Goal: Task Accomplishment & Management: Use online tool/utility

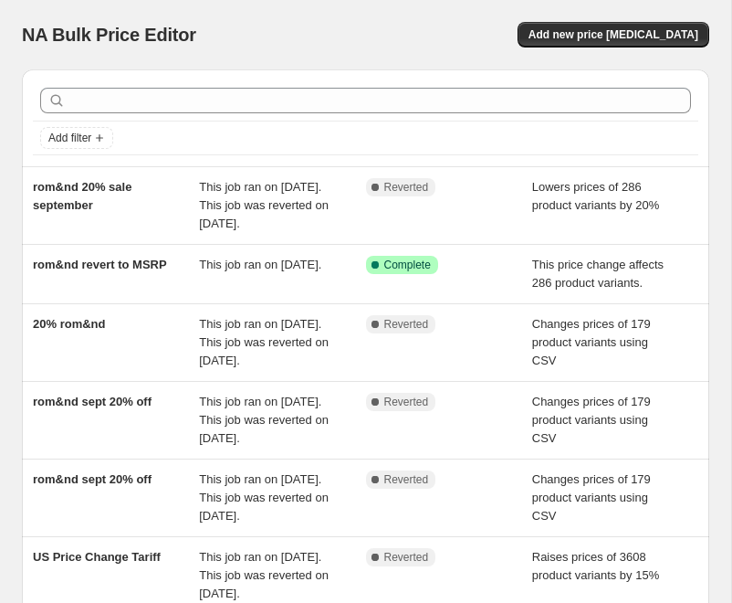
click at [11, 151] on div "Add filter rom&nd 20% sale september This job ran on [DATE]. This job was rever…" at bounding box center [358, 515] width 702 height 920
click at [633, 35] on span "Add new price [MEDICAL_DATA]" at bounding box center [614, 34] width 170 height 15
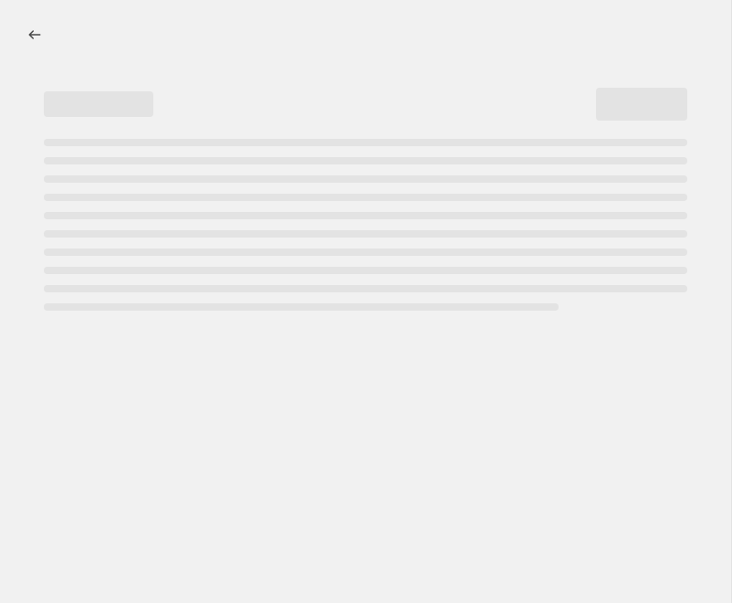
select select "percentage"
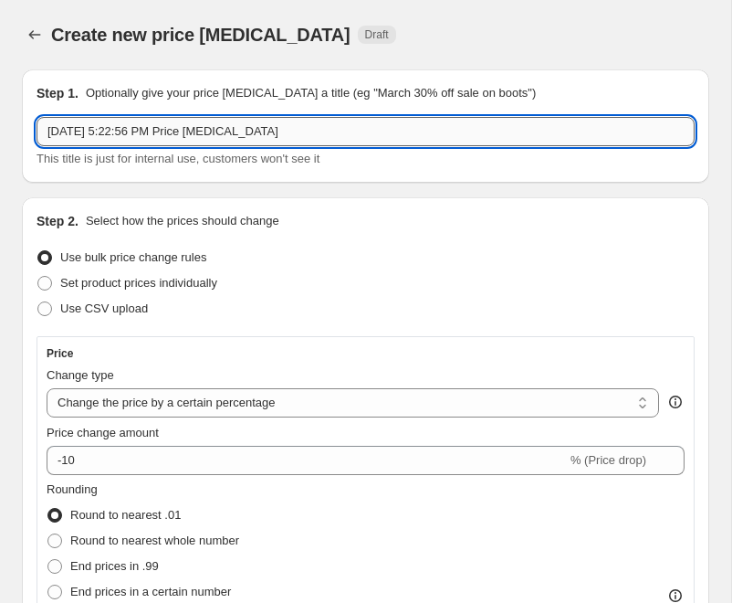
click at [190, 139] on input "[DATE] 5:22:56 PM Price [MEDICAL_DATA]" at bounding box center [366, 131] width 658 height 29
click at [52, 132] on input "Creams" at bounding box center [366, 131] width 658 height 29
click at [215, 133] on input "OCT PRIMARY - Creams" at bounding box center [366, 131] width 658 height 29
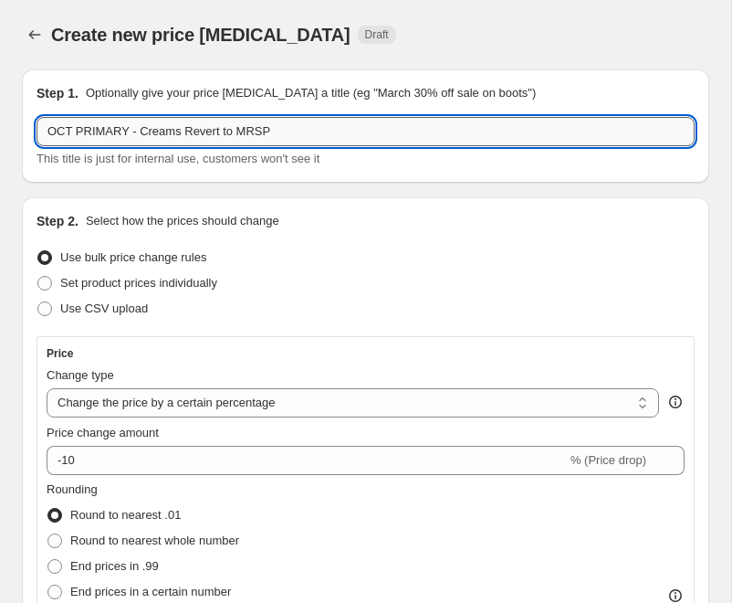
click at [307, 132] on input "OCT PRIMARY - Creams Revert to MRSP" at bounding box center [366, 131] width 658 height 29
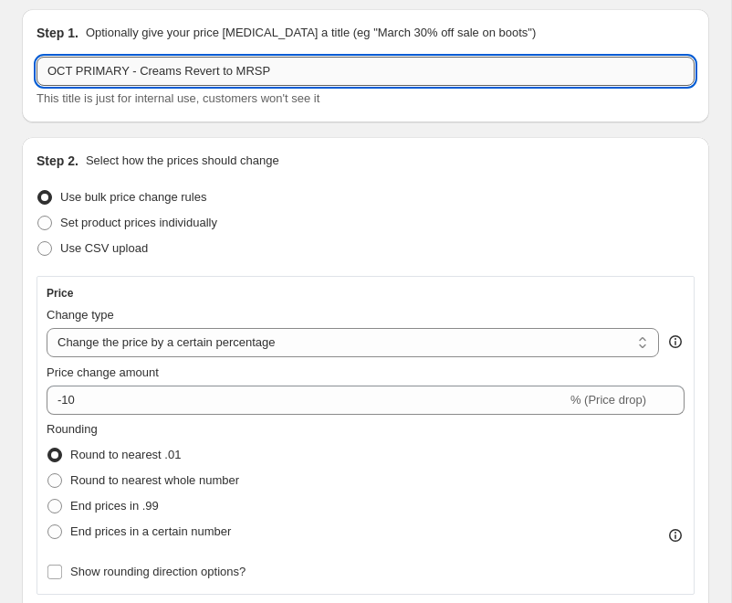
scroll to position [68, 0]
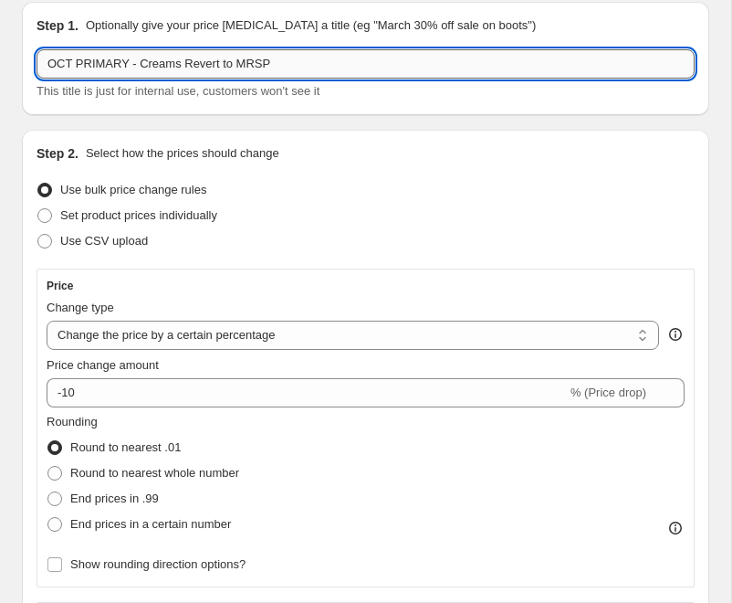
click at [327, 68] on input "OCT PRIMARY - Creams Revert to MRSP" at bounding box center [366, 63] width 658 height 29
click at [310, 60] on input "OCT PRIMARY - Creams Revert to MRSP" at bounding box center [366, 63] width 658 height 29
click at [75, 64] on input "OCT PRIMARY - Creams Revert to MRSP" at bounding box center [366, 63] width 658 height 29
click at [288, 67] on input "OCT PRIMARY - Creams Revert to MRSP" at bounding box center [366, 63] width 658 height 29
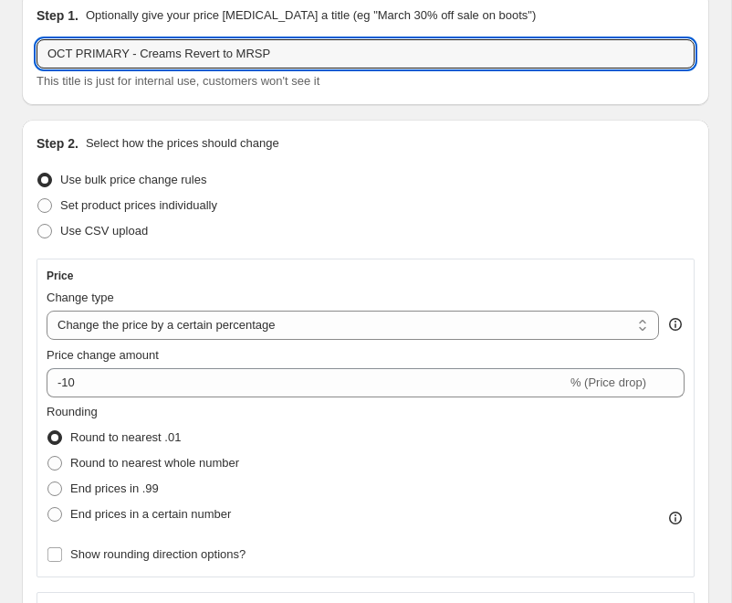
scroll to position [76, 0]
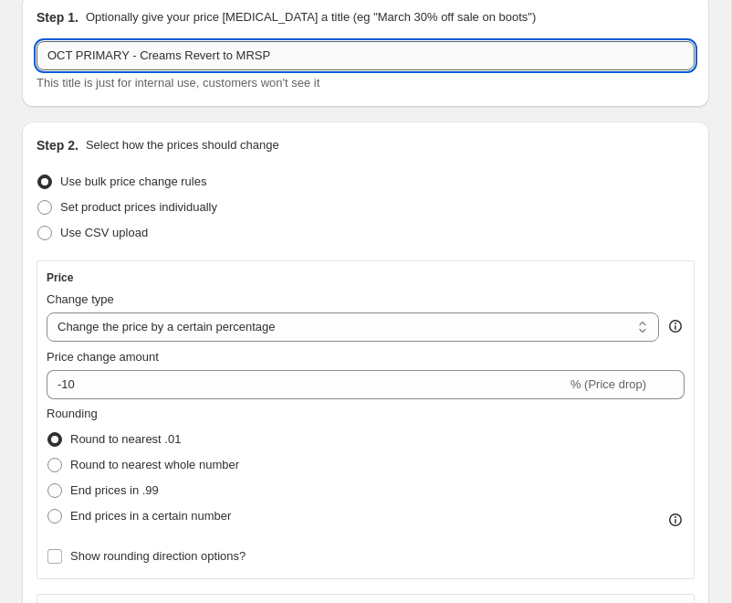
click at [264, 58] on input "OCT PRIMARY - Creams Revert to MRSP" at bounding box center [366, 55] width 658 height 29
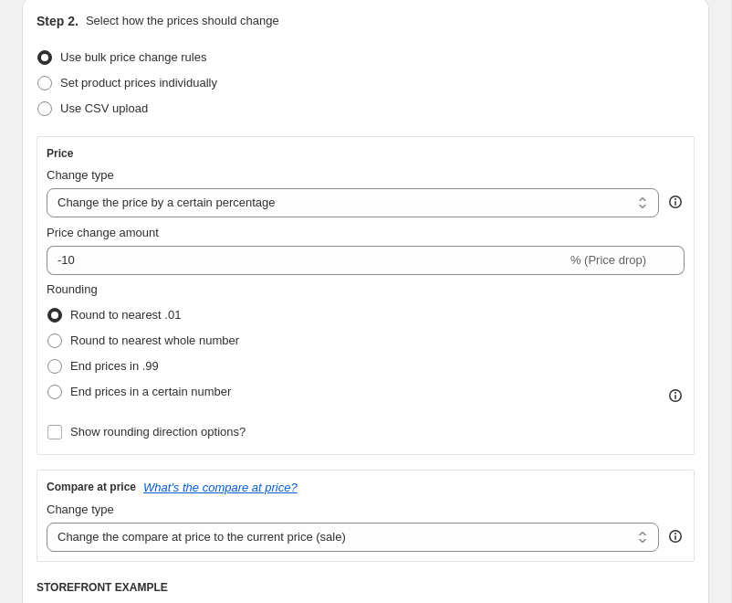
scroll to position [197, 0]
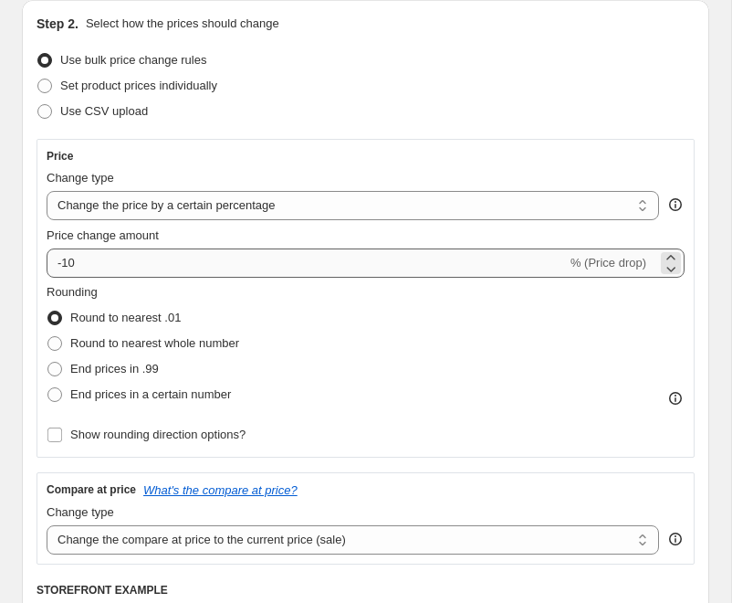
type input "OCT PRIMARY - Creams Revert to MSRP"
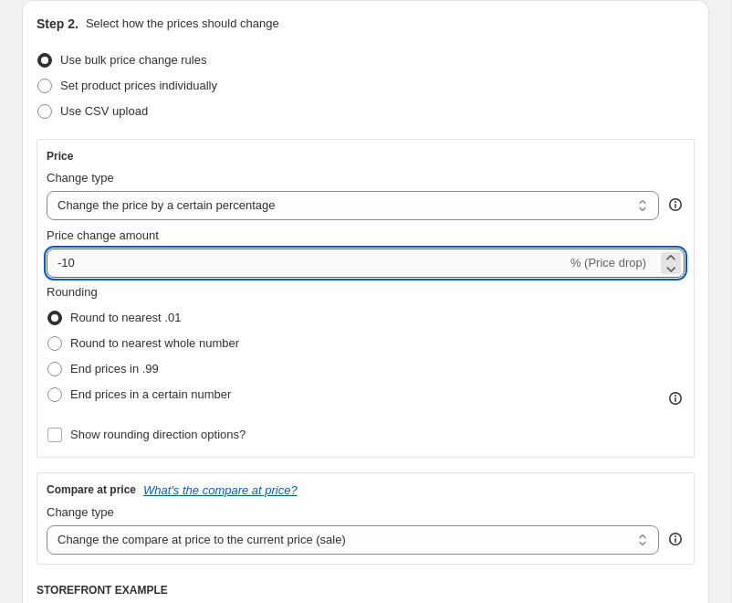
click at [69, 265] on input "-10" at bounding box center [307, 262] width 520 height 29
click at [99, 265] on input "-0" at bounding box center [339, 262] width 585 height 29
type input "-0"
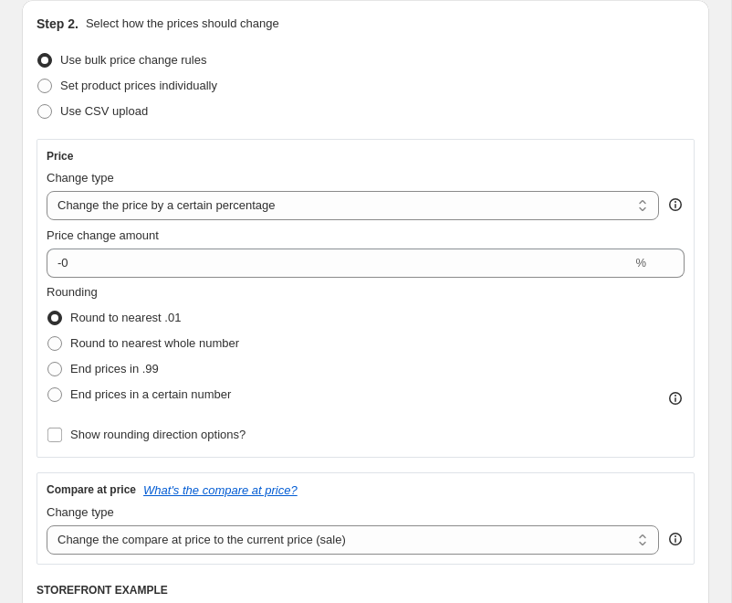
click at [175, 224] on div "Price Change type Change the price to a certain amount Change the price by a ce…" at bounding box center [366, 298] width 638 height 299
click at [178, 219] on select "Change the price to a certain amount Change the price by a certain amount Chang…" at bounding box center [353, 205] width 613 height 29
select select "ecap"
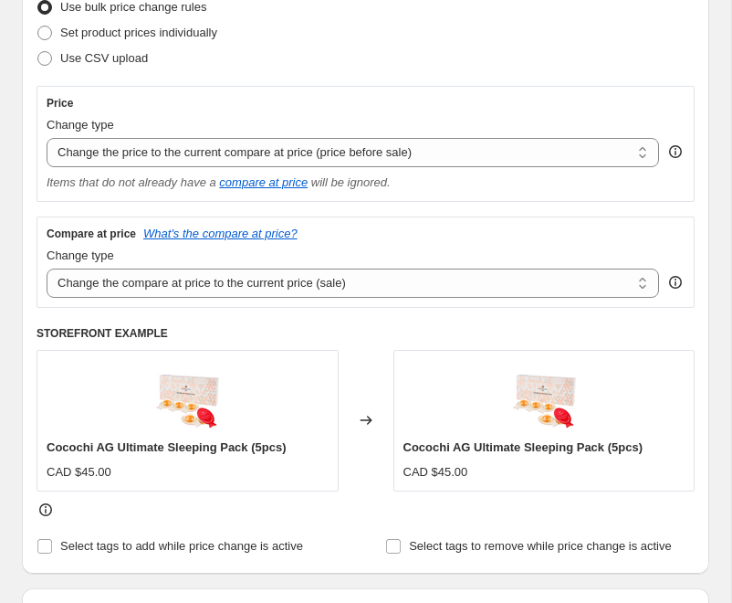
scroll to position [247, 0]
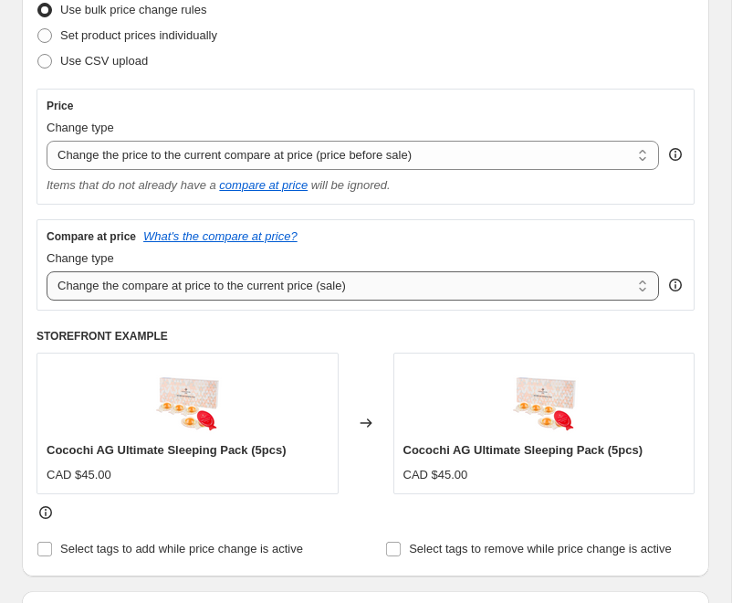
click at [193, 283] on select "Change the compare at price to the current price (sale) Change the compare at p…" at bounding box center [353, 285] width 613 height 29
select select "remove"
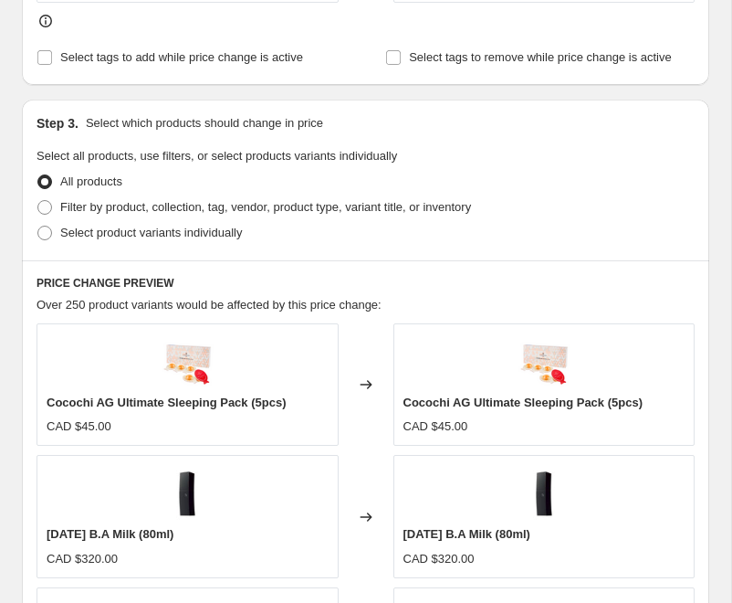
scroll to position [716, 0]
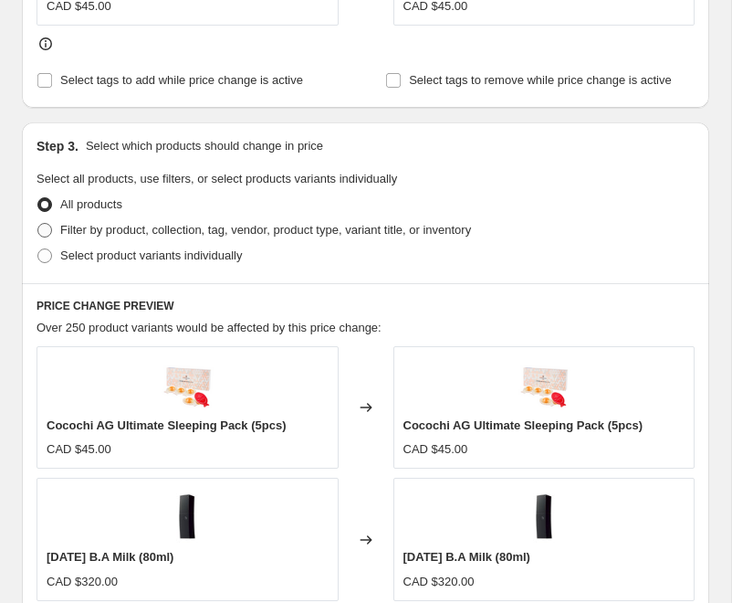
click at [46, 228] on span at bounding box center [44, 230] width 15 height 15
click at [38, 224] on input "Filter by product, collection, tag, vendor, product type, variant title, or inv…" at bounding box center [37, 223] width 1 height 1
radio input "true"
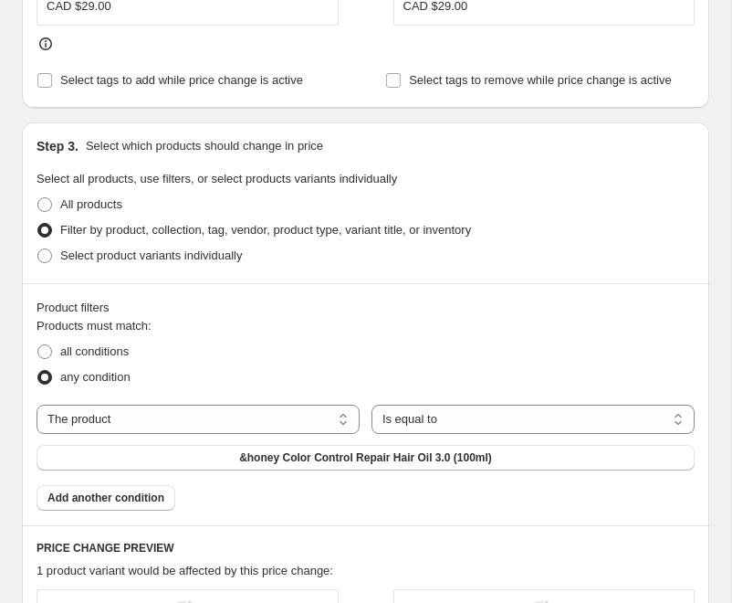
scroll to position [970, 0]
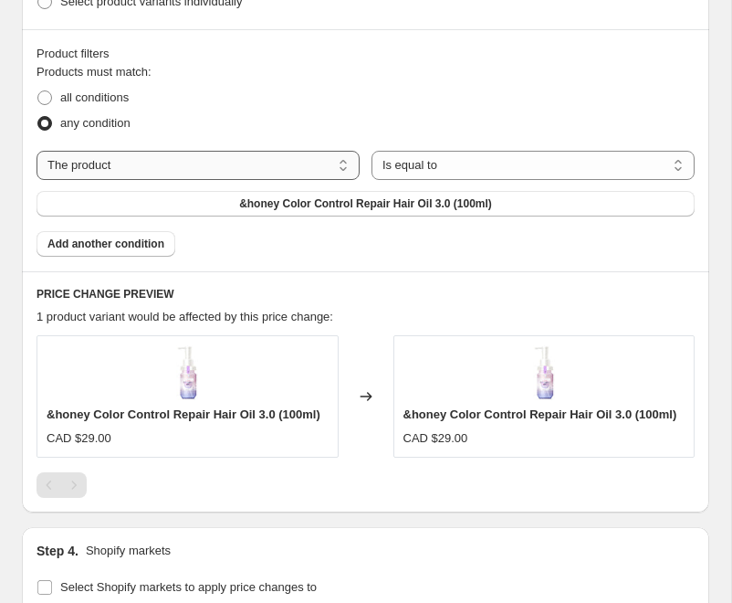
click at [256, 170] on select "The product The product's collection The product's tag The product's vendor The…" at bounding box center [198, 165] width 323 height 29
select select "collection"
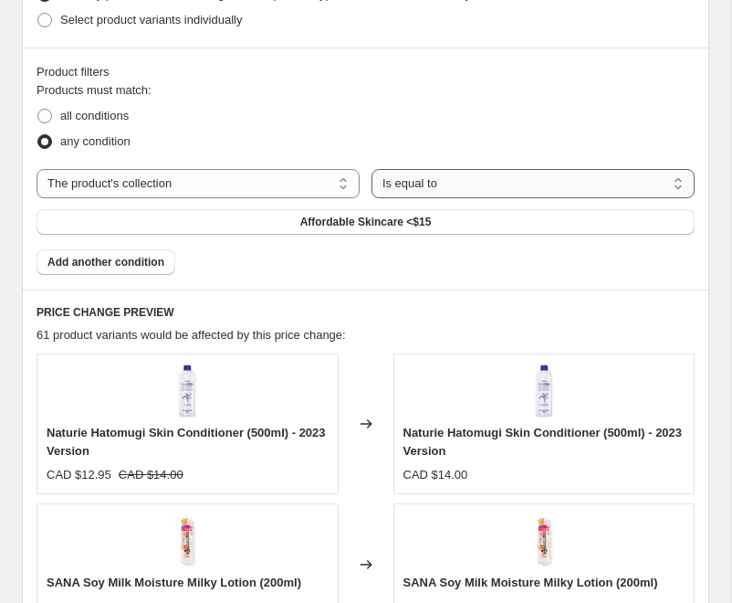
click at [447, 185] on select "Is equal to Is not equal to" at bounding box center [533, 183] width 323 height 29
click at [331, 205] on div "The product The product's collection The product's tag The product's vendor The…" at bounding box center [366, 202] width 658 height 67
click at [331, 213] on button "Affordable Skincare <$15" at bounding box center [366, 222] width 658 height 26
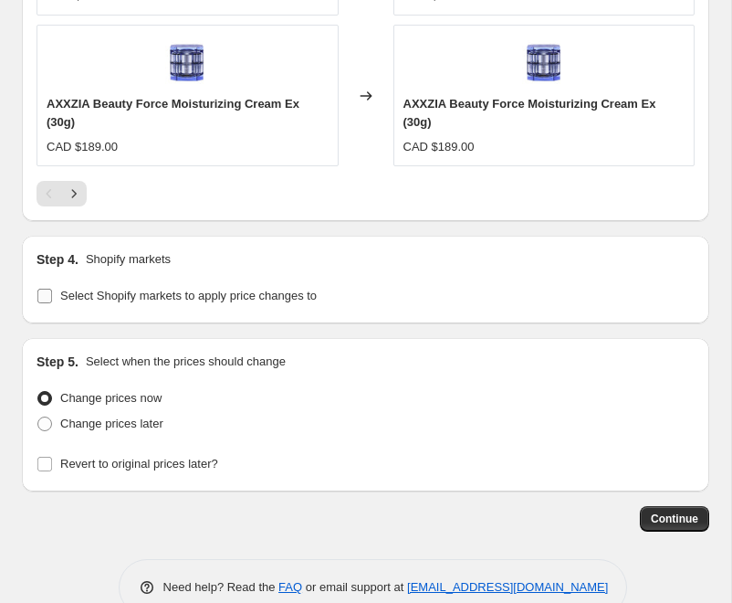
scroll to position [1865, 0]
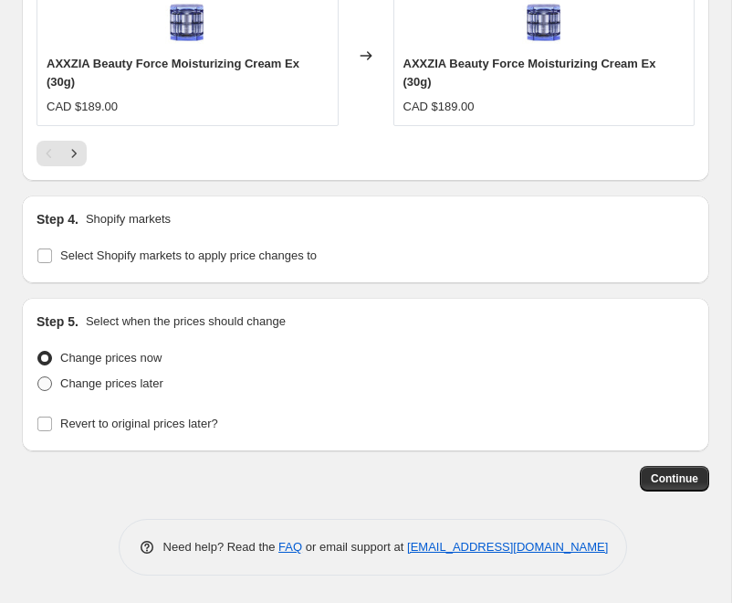
click at [44, 383] on span at bounding box center [44, 383] width 15 height 15
click at [38, 377] on input "Change prices later" at bounding box center [37, 376] width 1 height 1
radio input "true"
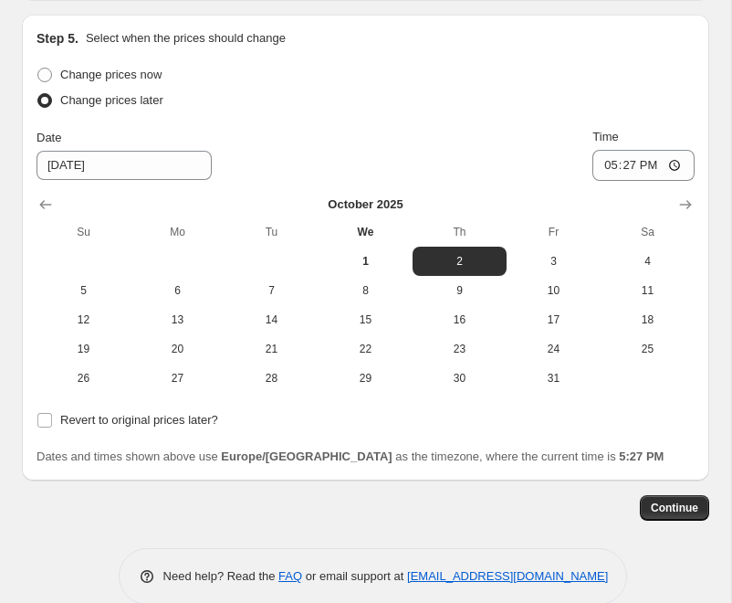
scroll to position [2177, 0]
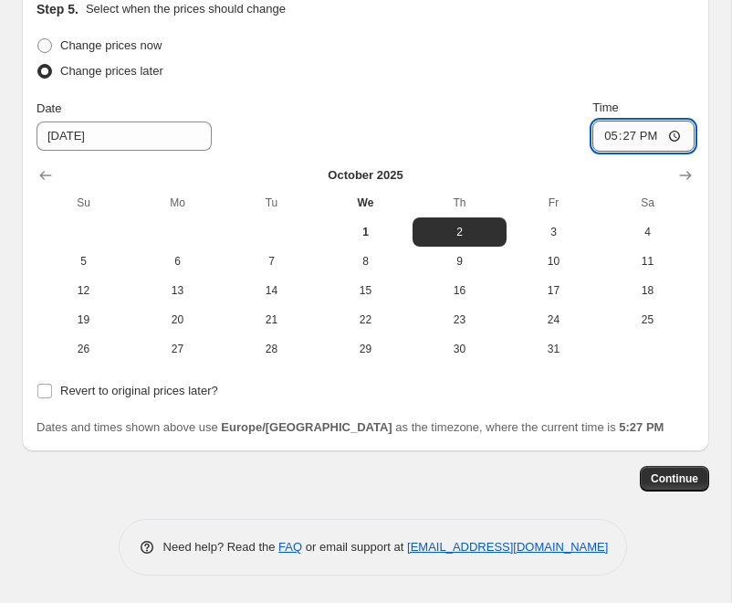
click at [611, 137] on input "17:27" at bounding box center [644, 136] width 102 height 31
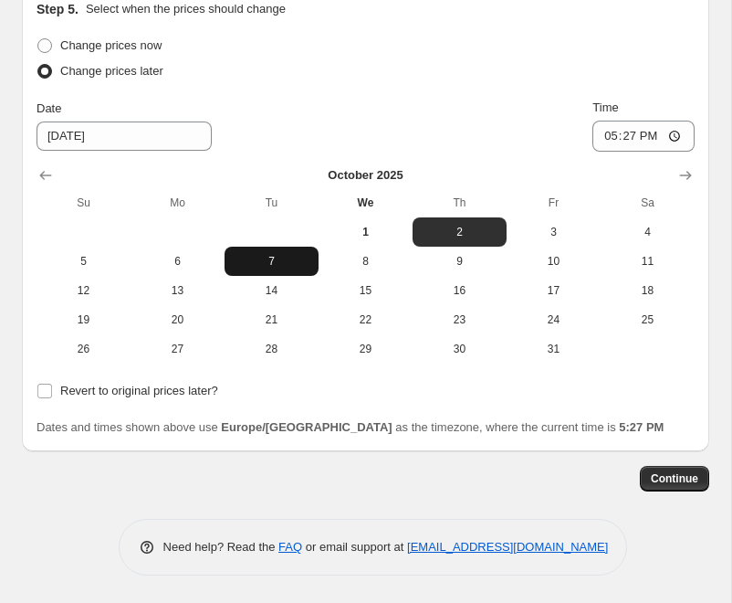
click at [289, 258] on span "7" at bounding box center [271, 261] width 79 height 15
type input "[DATE]"
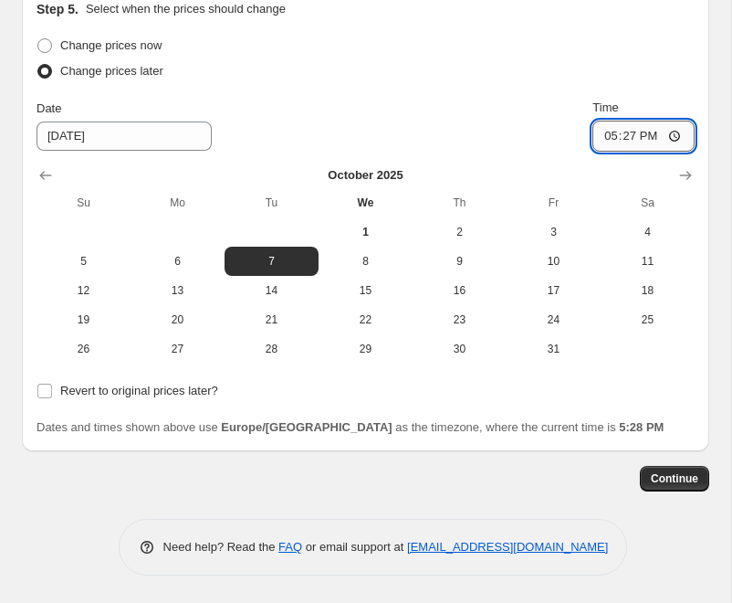
click at [606, 136] on input "17:27" at bounding box center [644, 136] width 102 height 31
click at [608, 137] on input "16:27" at bounding box center [644, 136] width 102 height 31
type input "05:00"
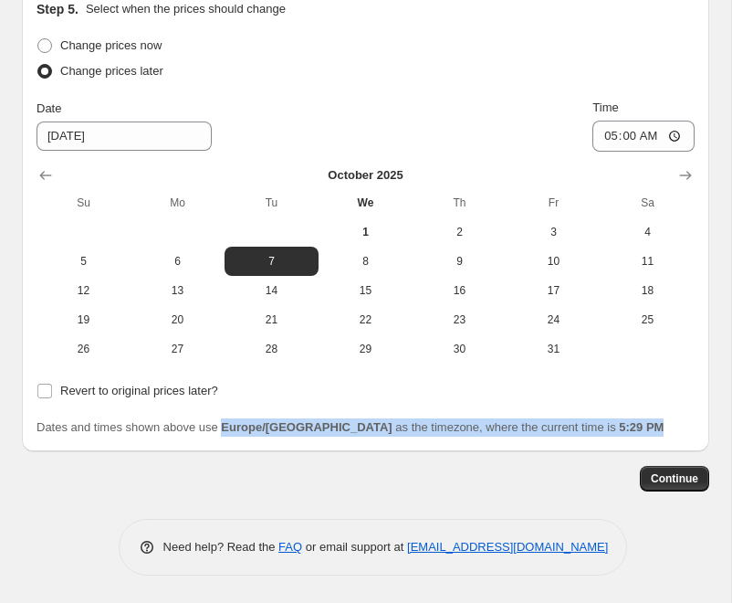
drag, startPoint x: 230, startPoint y: 428, endPoint x: 605, endPoint y: 430, distance: 375.2
click at [605, 430] on span "Dates and times shown above use Europe/[GEOGRAPHIC_DATA] as the timezone, where…" at bounding box center [350, 427] width 627 height 14
click at [676, 473] on span "Continue" at bounding box center [674, 478] width 47 height 15
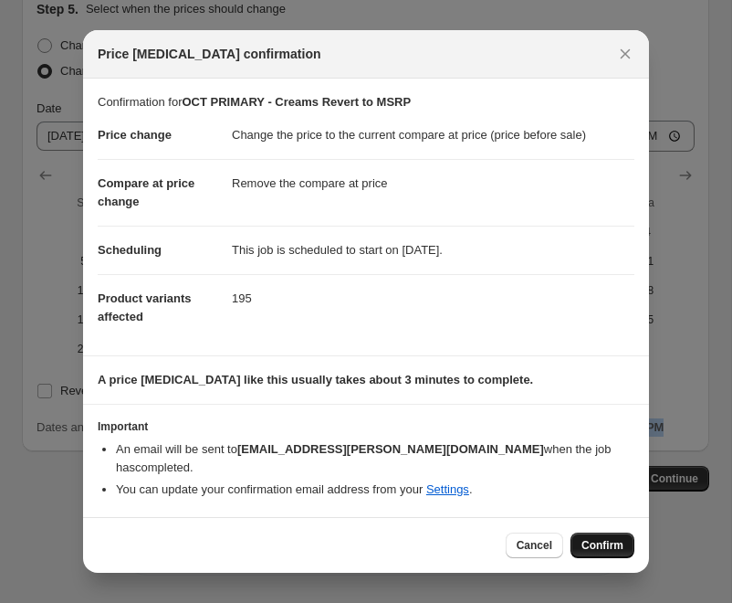
click at [598, 538] on span "Confirm" at bounding box center [603, 545] width 42 height 15
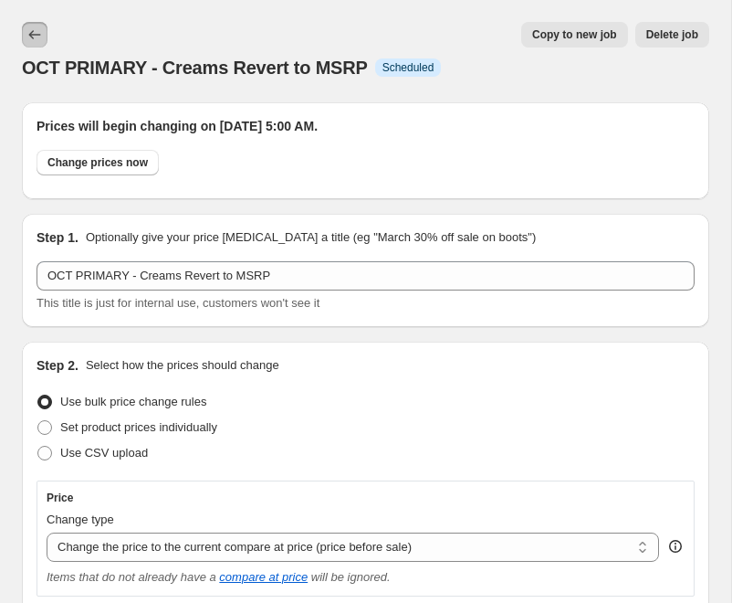
click at [34, 32] on icon "Price change jobs" at bounding box center [35, 35] width 18 height 18
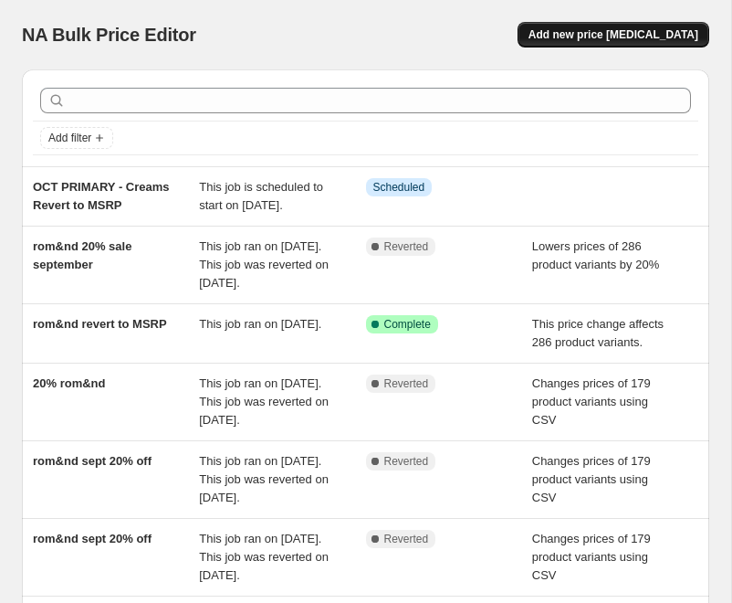
click at [634, 36] on span "Add new price [MEDICAL_DATA]" at bounding box center [614, 34] width 170 height 15
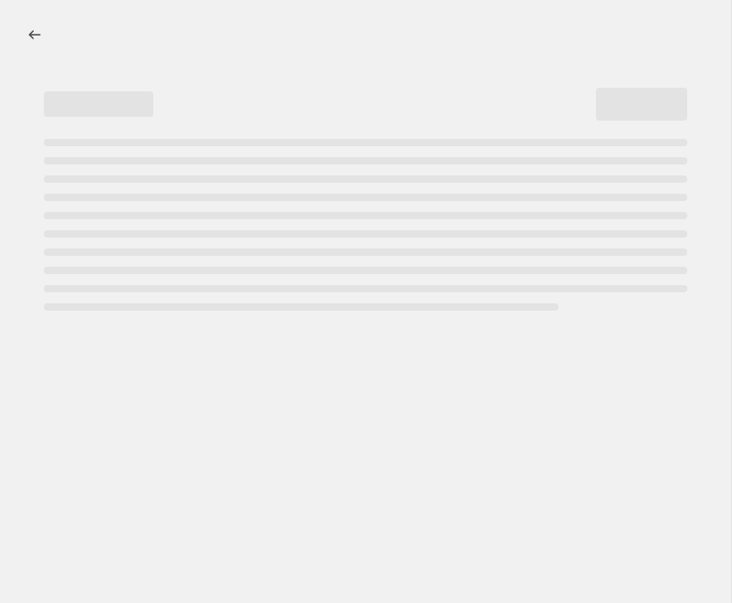
select select "percentage"
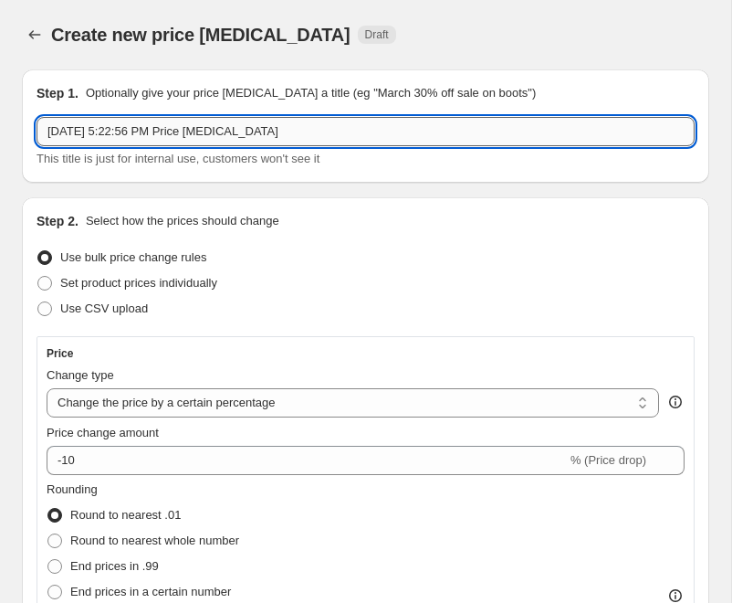
click at [148, 129] on input "[DATE] 5:22:56 PM Price [MEDICAL_DATA]" at bounding box center [366, 131] width 658 height 29
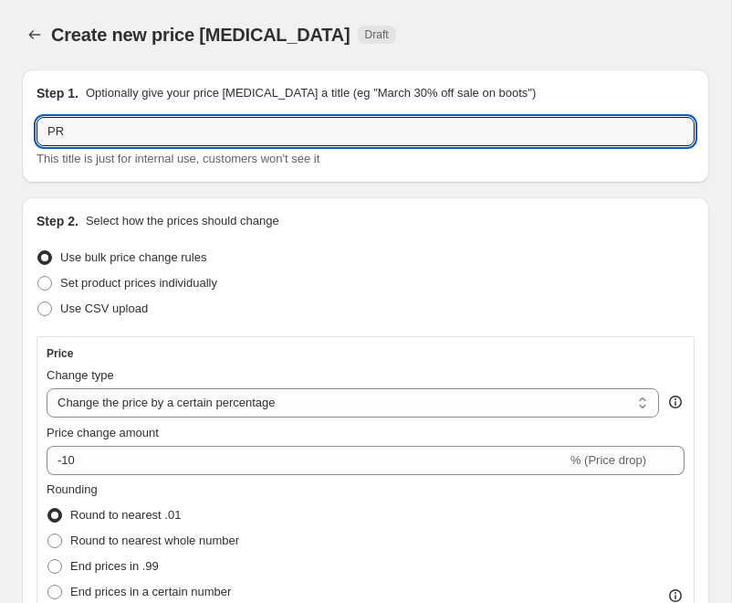
type input "P"
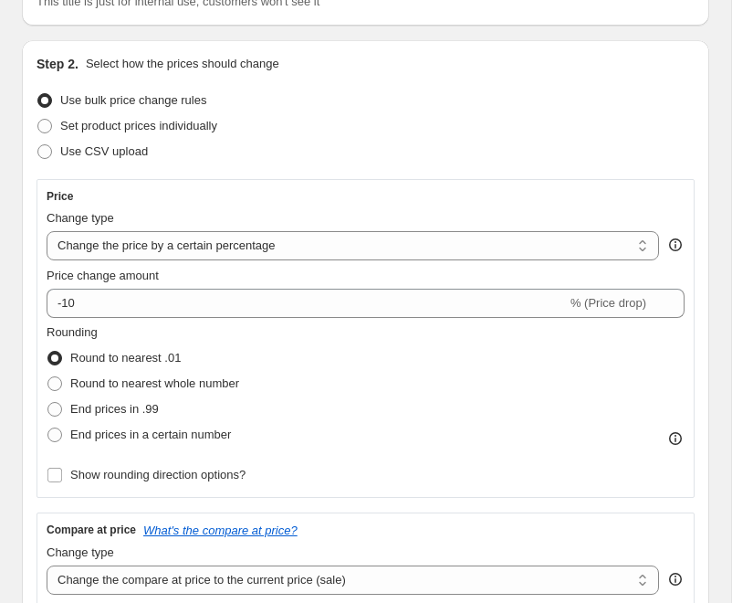
scroll to position [186, 0]
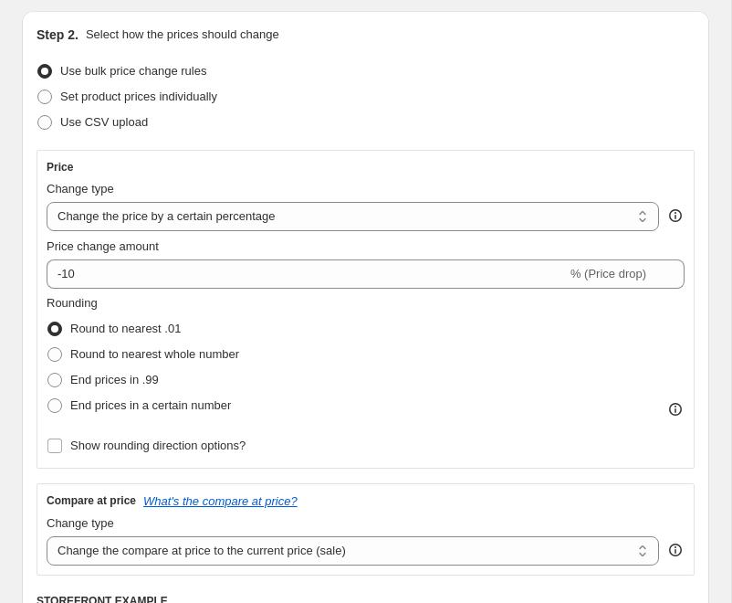
type input "OCT PRIMARY - Creams 20% Off"
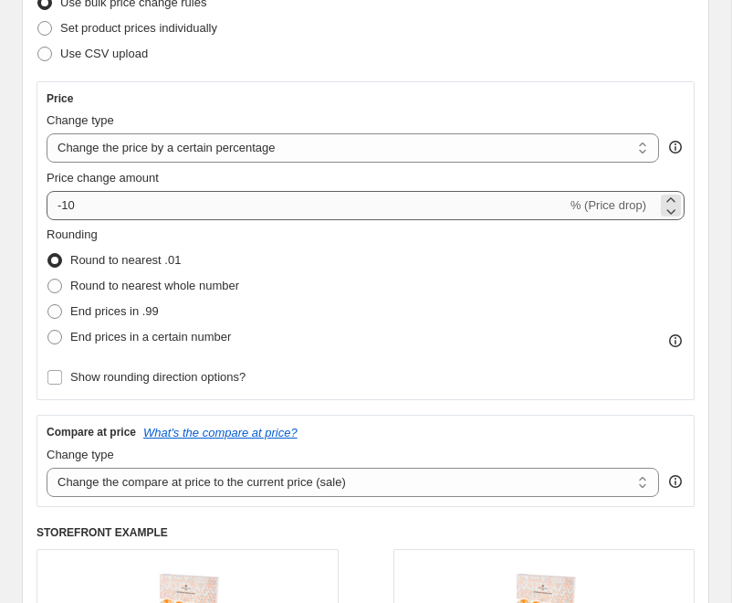
scroll to position [256, 0]
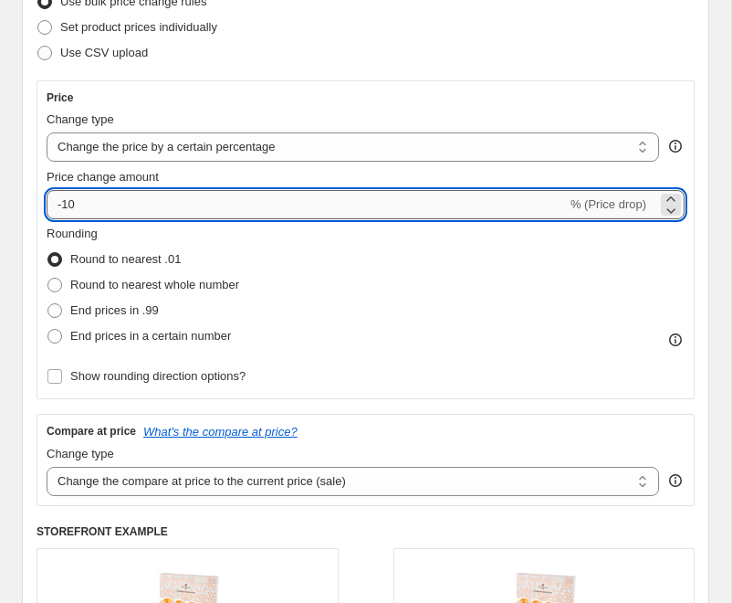
click at [263, 210] on input "-10" at bounding box center [307, 204] width 520 height 29
type input "-1"
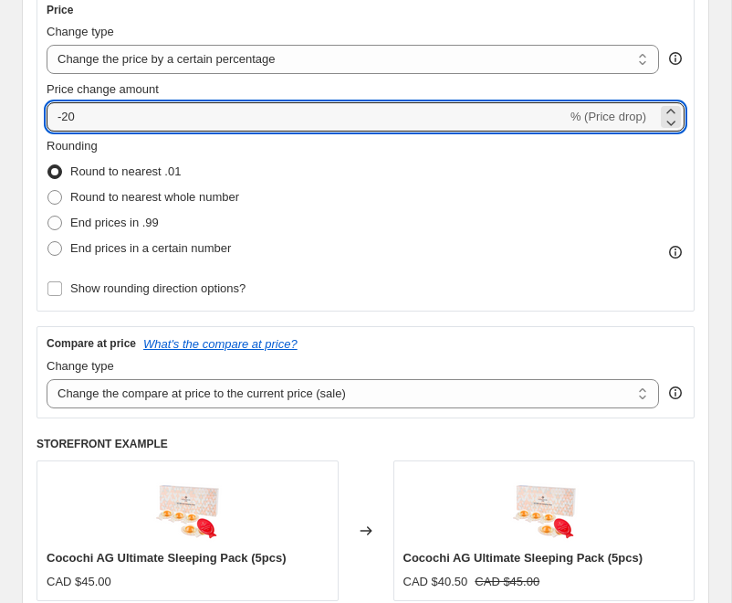
scroll to position [348, 0]
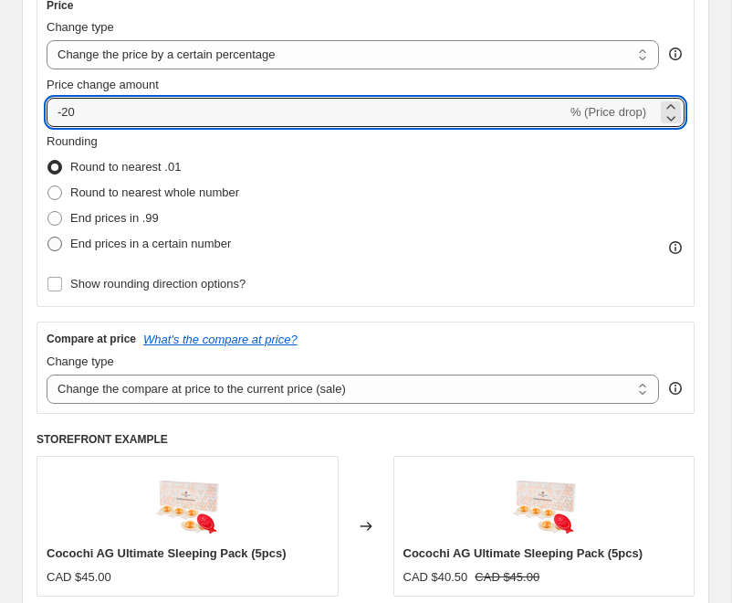
type input "-20"
click at [60, 246] on span at bounding box center [54, 243] width 15 height 15
click at [48, 237] on input "End prices in a certain number" at bounding box center [47, 236] width 1 height 1
radio input "true"
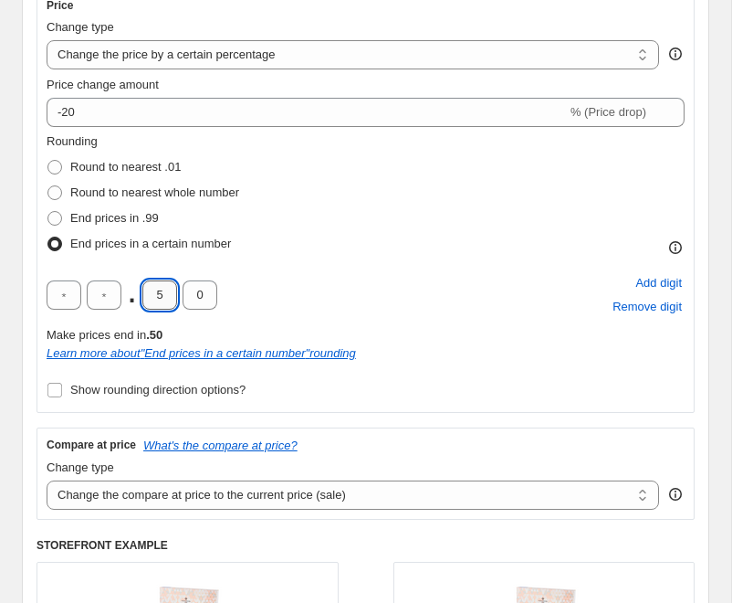
click at [156, 298] on input "5" at bounding box center [159, 294] width 35 height 29
type input "9"
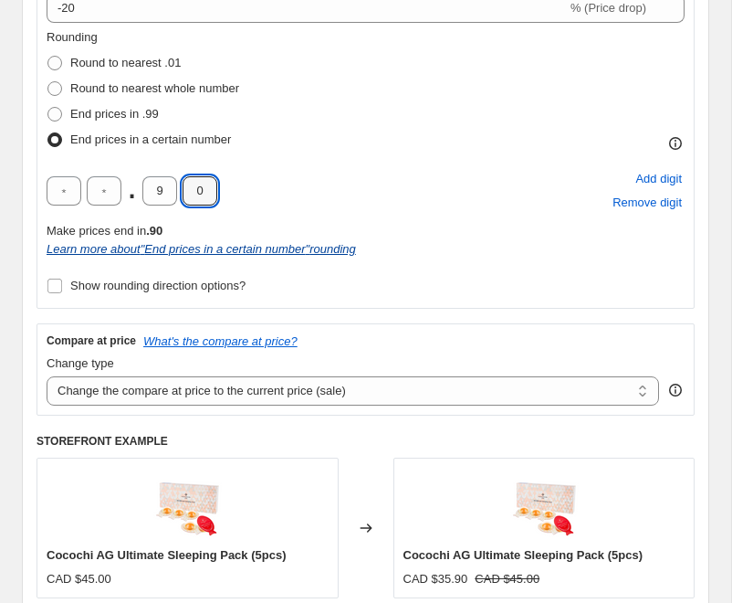
scroll to position [477, 0]
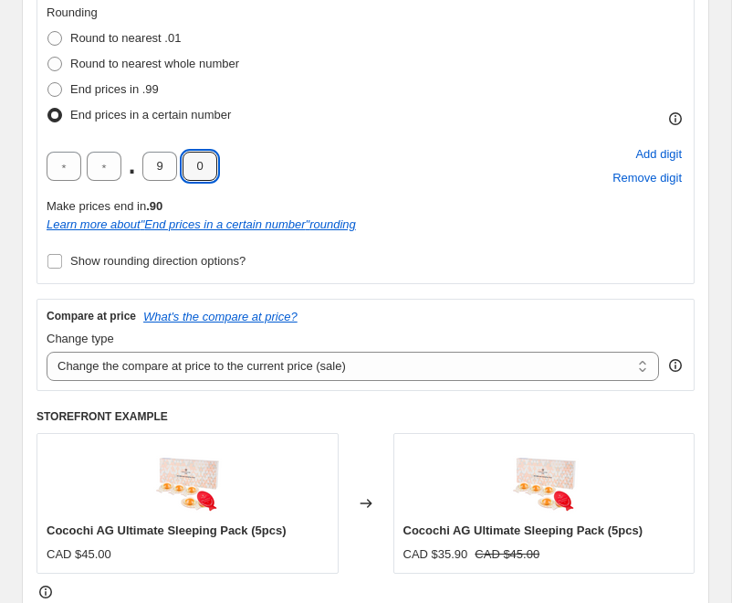
click at [446, 267] on div "Rounding Round to nearest .01 Round to nearest whole number End prices in .99 E…" at bounding box center [366, 139] width 638 height 270
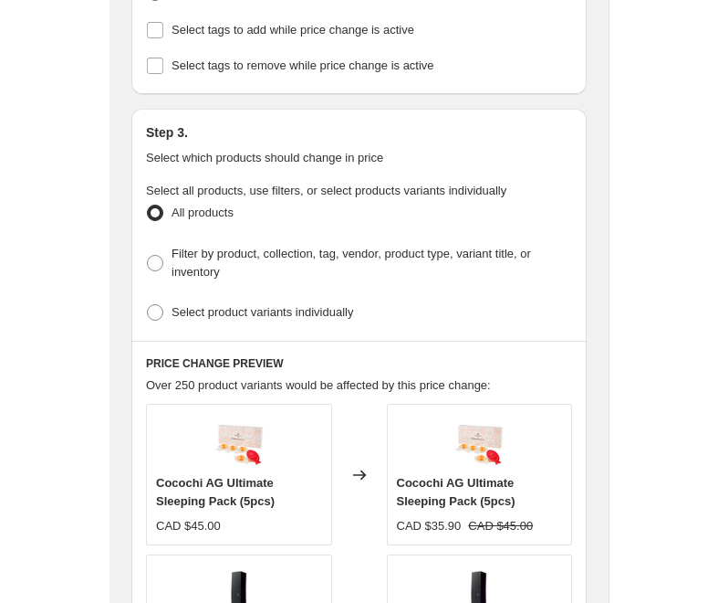
scroll to position [1306, 0]
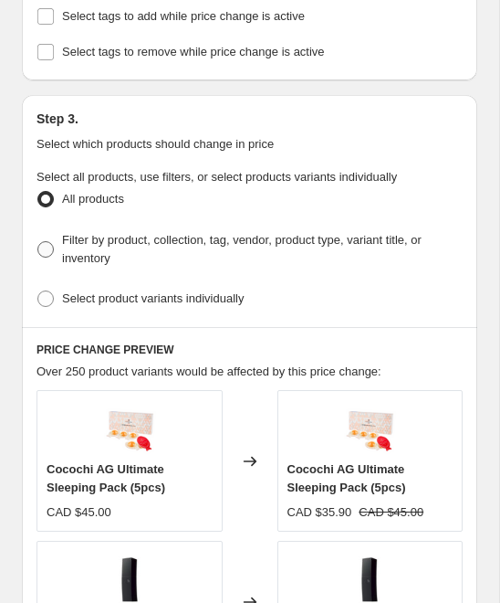
click at [48, 241] on span at bounding box center [45, 249] width 16 height 16
click at [38, 241] on input "Filter by product, collection, tag, vendor, product type, variant title, or inv…" at bounding box center [37, 241] width 1 height 1
radio input "true"
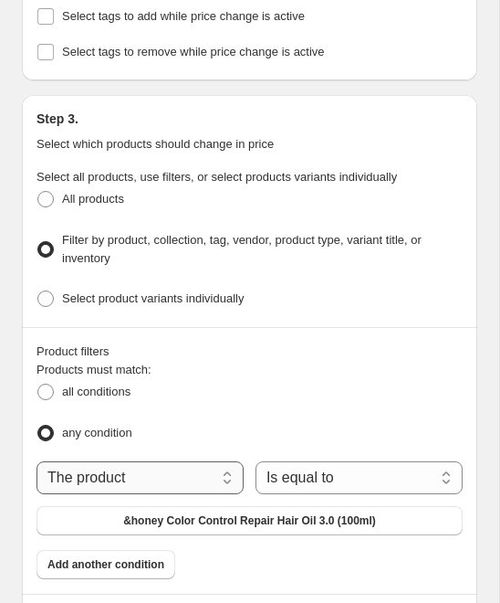
click at [143, 464] on select "The product The product's collection The product's tag The product's vendor The…" at bounding box center [140, 477] width 207 height 33
select select "collection"
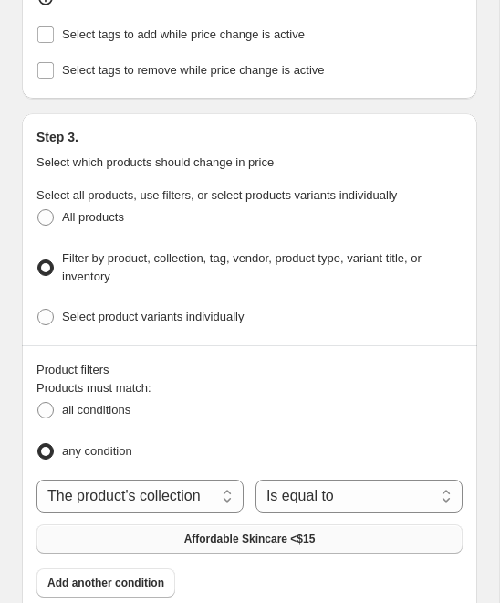
click at [232, 524] on button "Affordable Skincare <$15" at bounding box center [250, 538] width 426 height 29
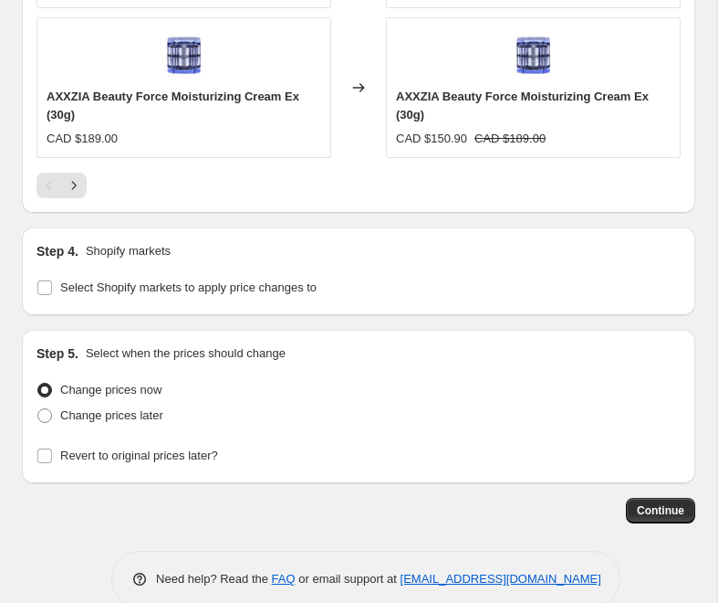
scroll to position [2179, 0]
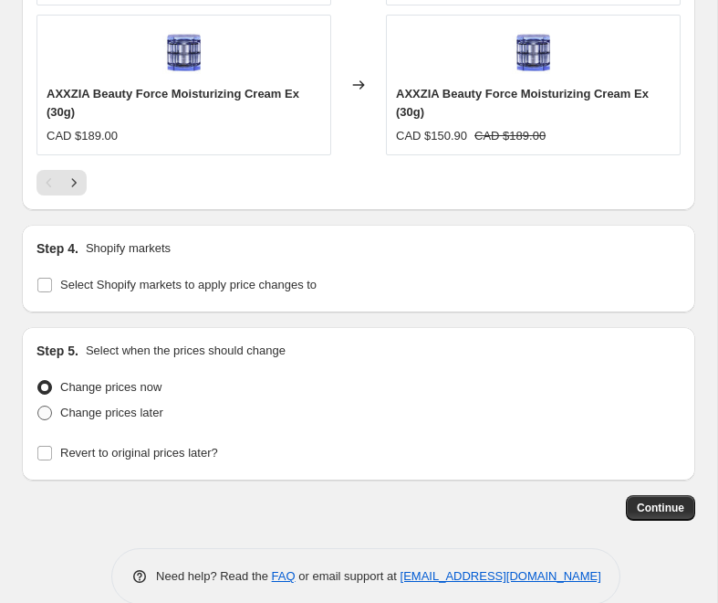
click at [45, 412] on span at bounding box center [44, 412] width 15 height 15
click at [38, 406] on input "Change prices later" at bounding box center [37, 405] width 1 height 1
radio input "true"
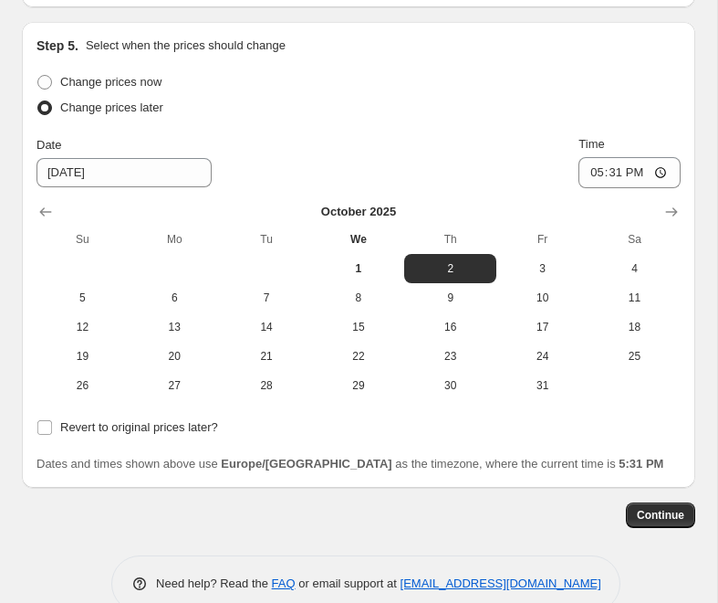
scroll to position [2521, 0]
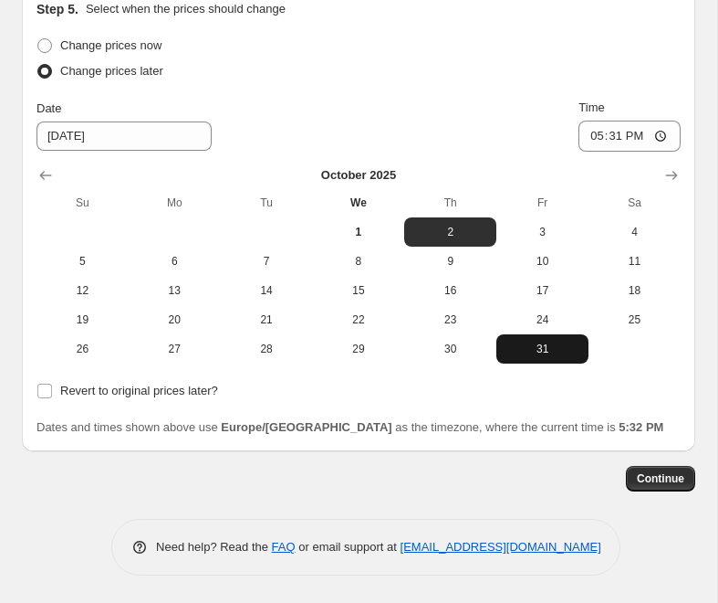
click at [551, 346] on span "31" at bounding box center [543, 348] width 78 height 15
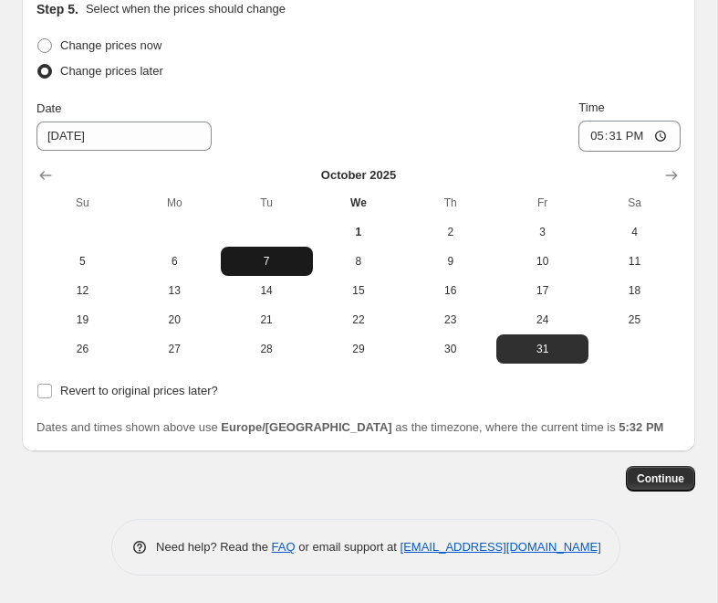
click at [288, 259] on span "7" at bounding box center [267, 261] width 78 height 15
type input "[DATE]"
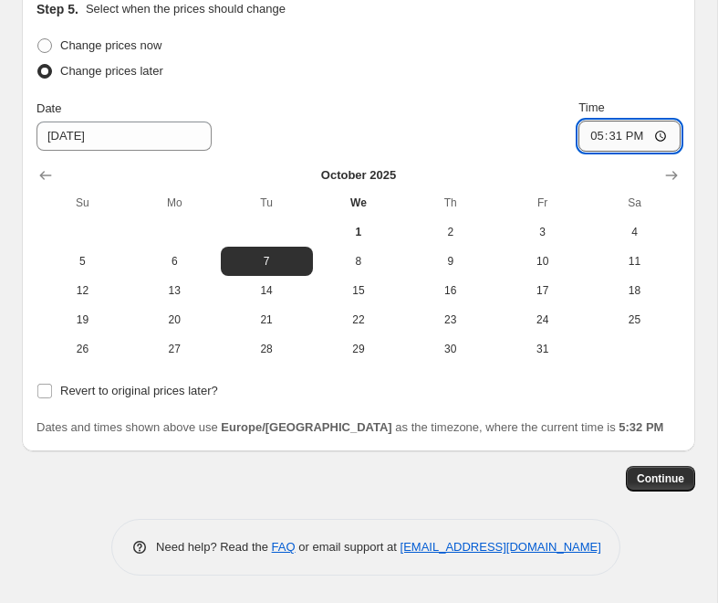
click at [601, 139] on input "17:31" at bounding box center [630, 136] width 102 height 31
type input "05:01"
click at [464, 125] on div "Date [DATE] Time 05:01" at bounding box center [359, 125] width 645 height 53
click at [39, 389] on input "Revert to original prices later?" at bounding box center [44, 390] width 15 height 15
checkbox input "true"
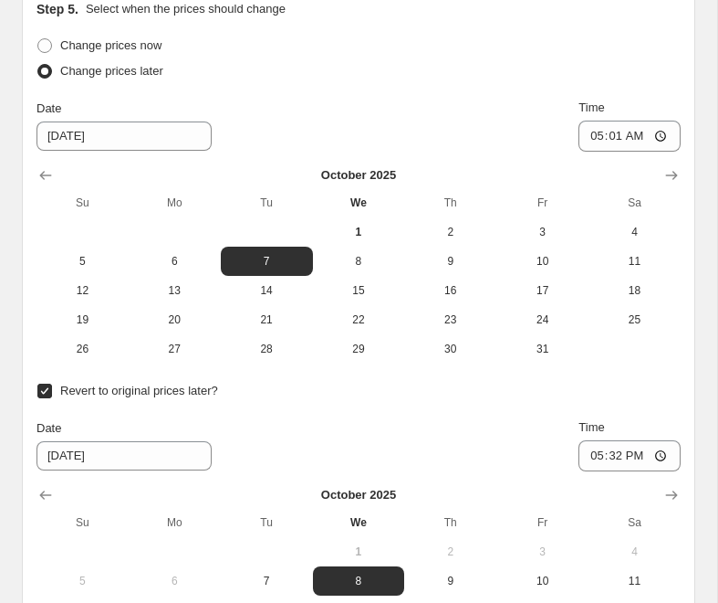
scroll to position [2800, 0]
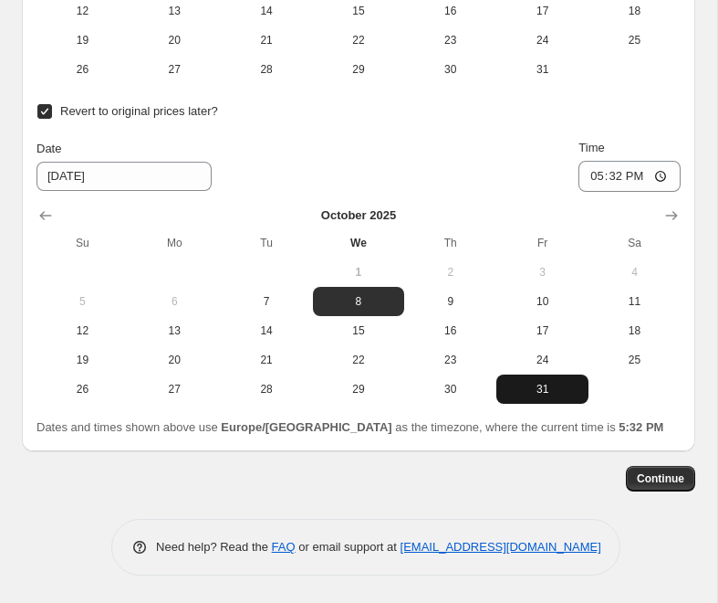
click at [557, 390] on span "31" at bounding box center [543, 389] width 78 height 15
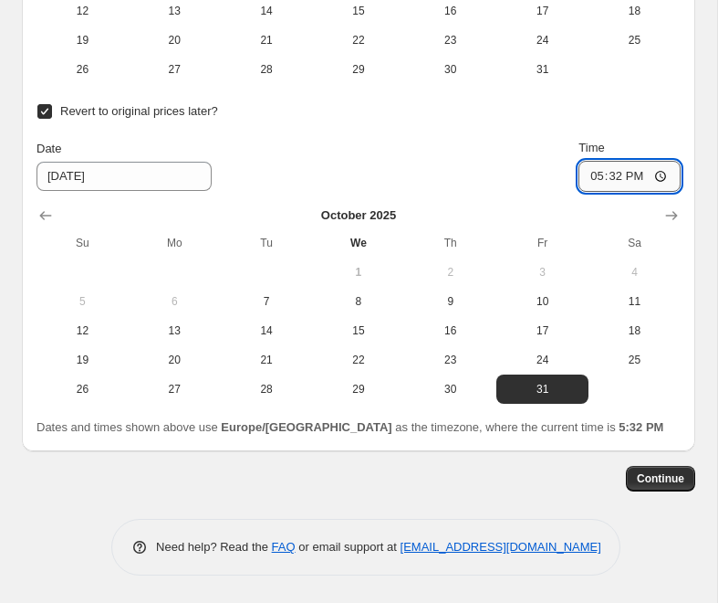
click at [593, 176] on input "17:32" at bounding box center [630, 176] width 102 height 31
click at [680, 222] on icon "Show next month, November 2025" at bounding box center [672, 215] width 18 height 18
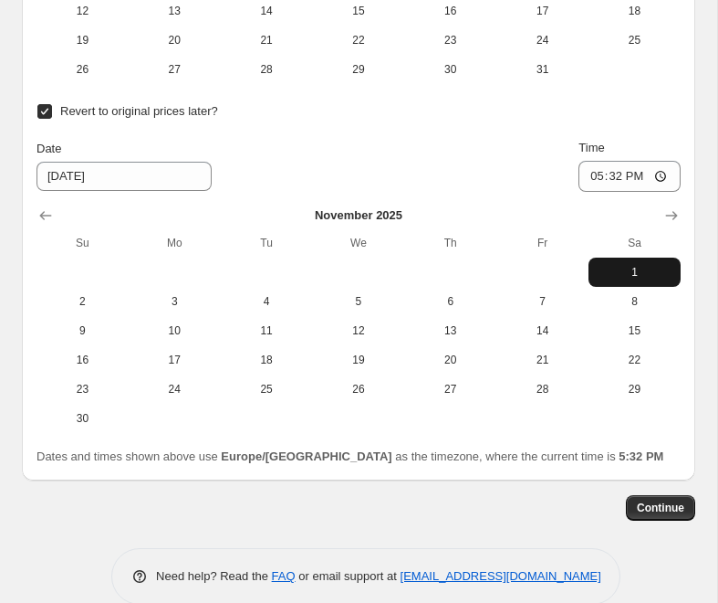
click at [646, 260] on button "1" at bounding box center [635, 271] width 92 height 29
type input "[DATE]"
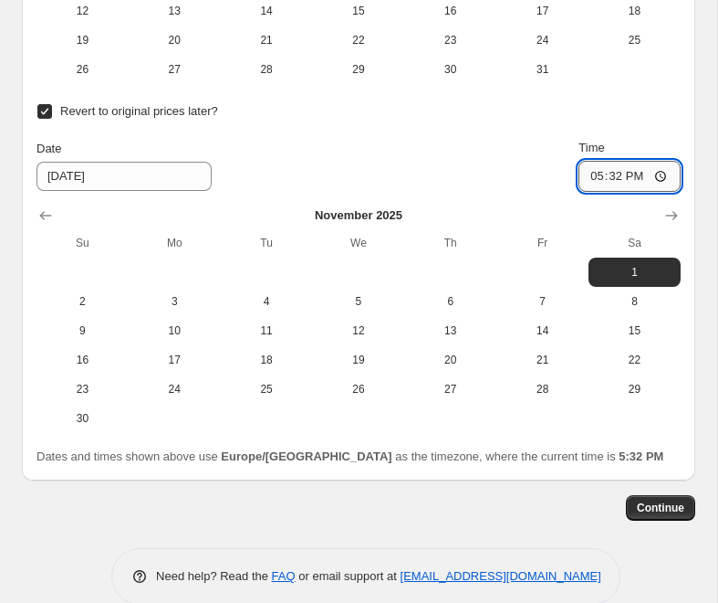
click at [591, 173] on input "17:32" at bounding box center [630, 176] width 102 height 31
type input "05:00"
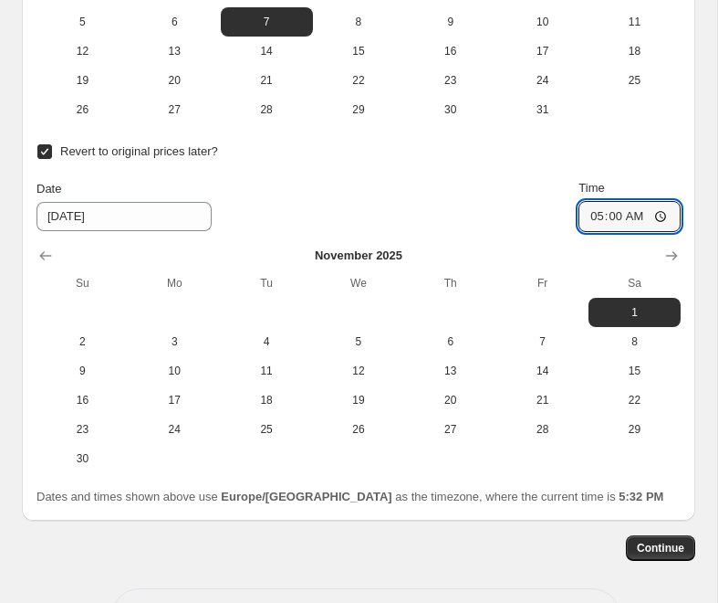
scroll to position [2829, 0]
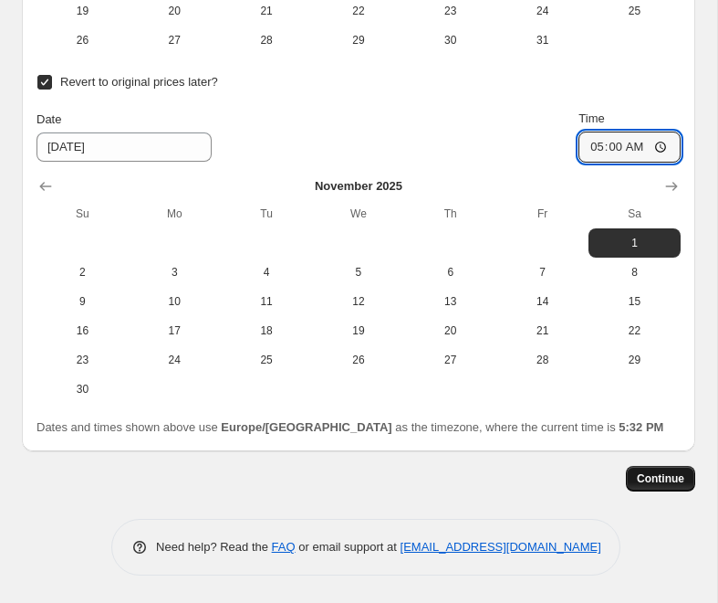
click at [650, 476] on span "Continue" at bounding box center [660, 478] width 47 height 15
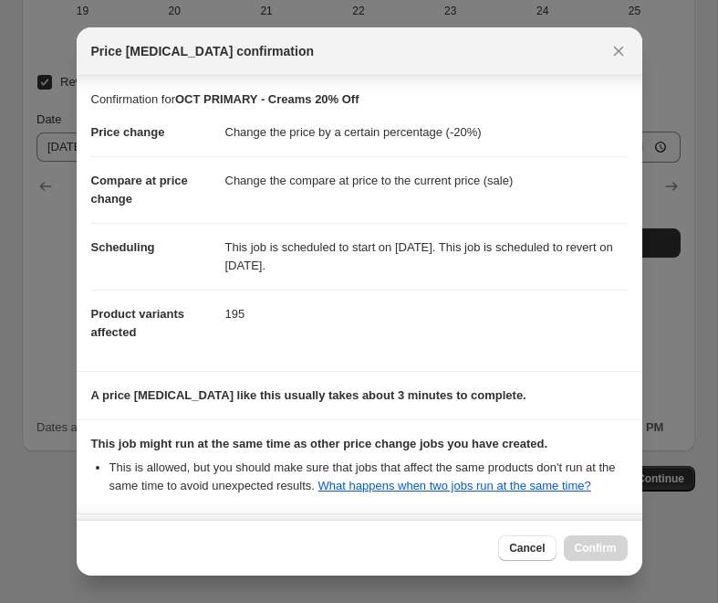
scroll to position [293, 0]
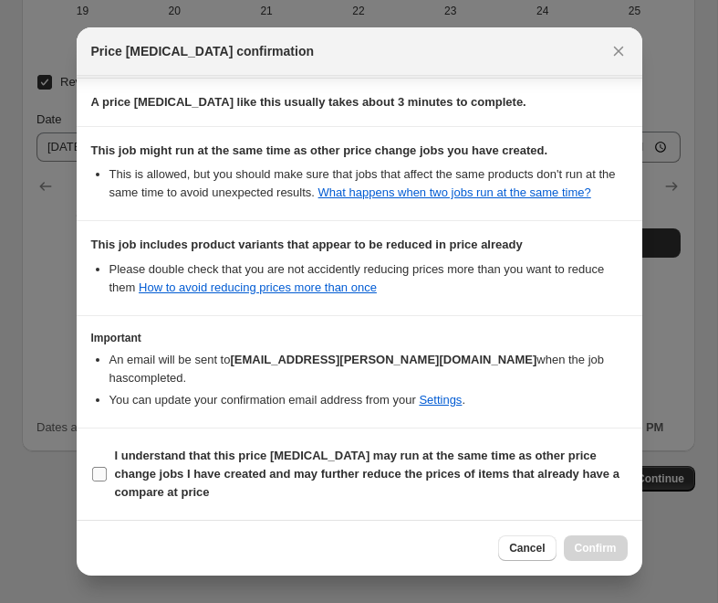
click at [91, 468] on span ":r50:" at bounding box center [99, 474] width 16 height 16
click at [92, 468] on input "I understand that this price [MEDICAL_DATA] may run at the same time as other p…" at bounding box center [99, 474] width 15 height 15
checkbox input "true"
click at [612, 541] on span "Confirm" at bounding box center [596, 547] width 42 height 15
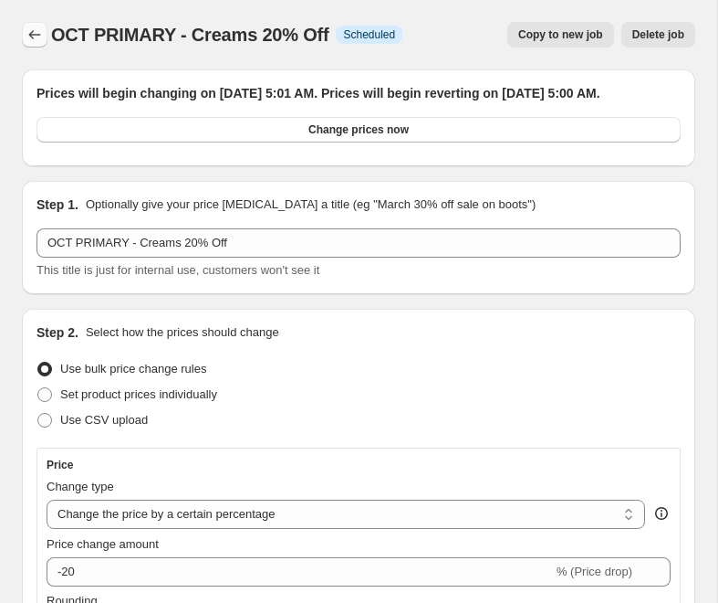
click at [32, 37] on icon "Price change jobs" at bounding box center [35, 35] width 18 height 18
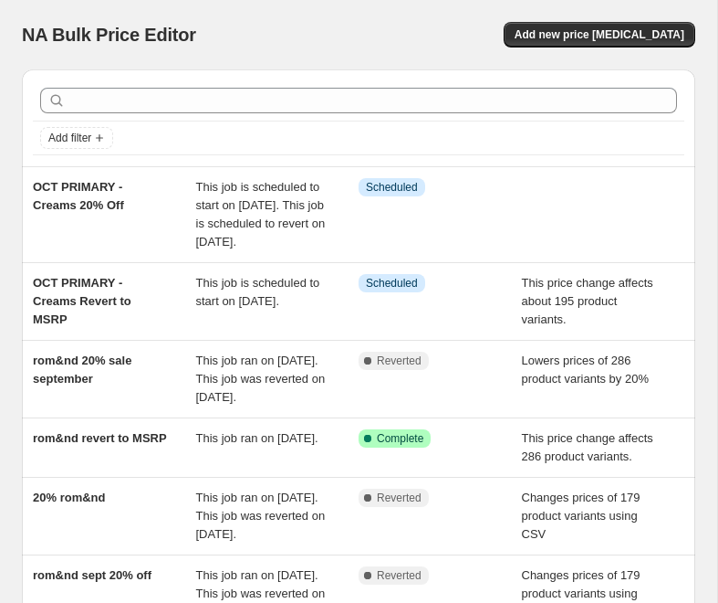
click at [18, 192] on div "Add filter OCT PRIMARY - Creams 20% Off This job is scheduled to start on [DATE…" at bounding box center [351, 533] width 688 height 957
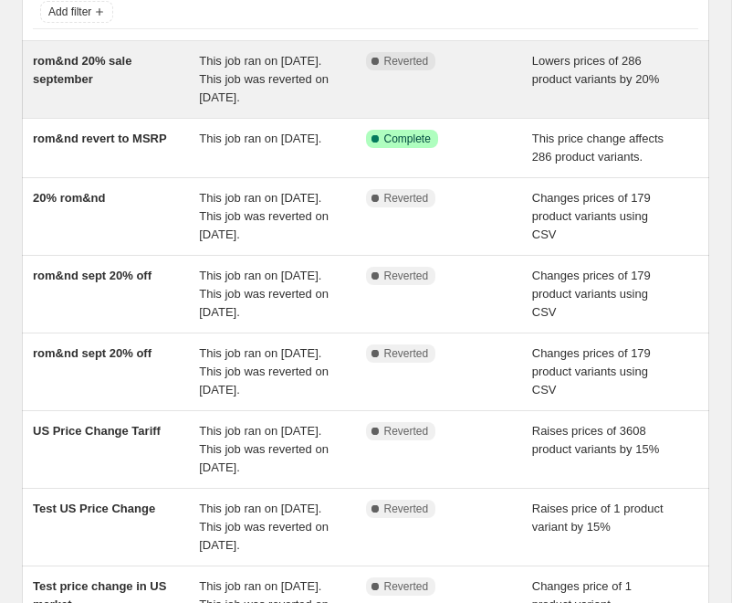
scroll to position [136, 0]
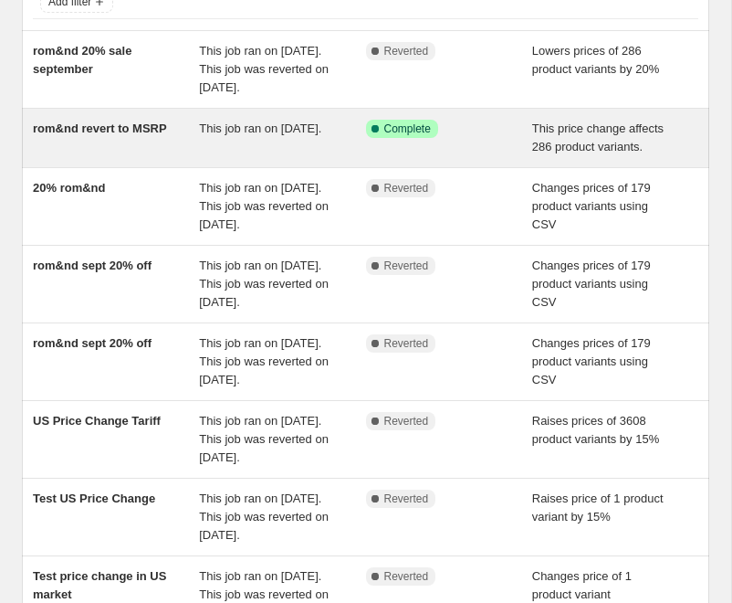
click at [128, 155] on div "rom&nd revert to MSRP" at bounding box center [116, 138] width 166 height 37
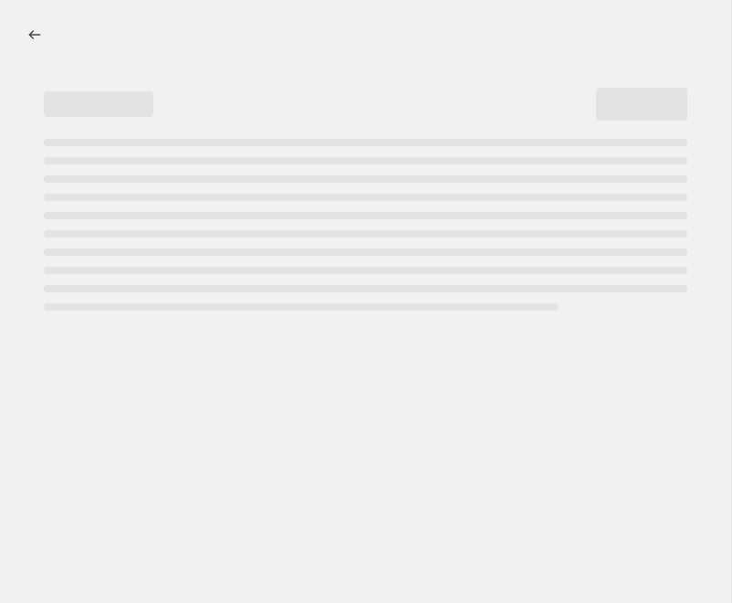
select select "ecap"
select select "remove"
select select "vendor"
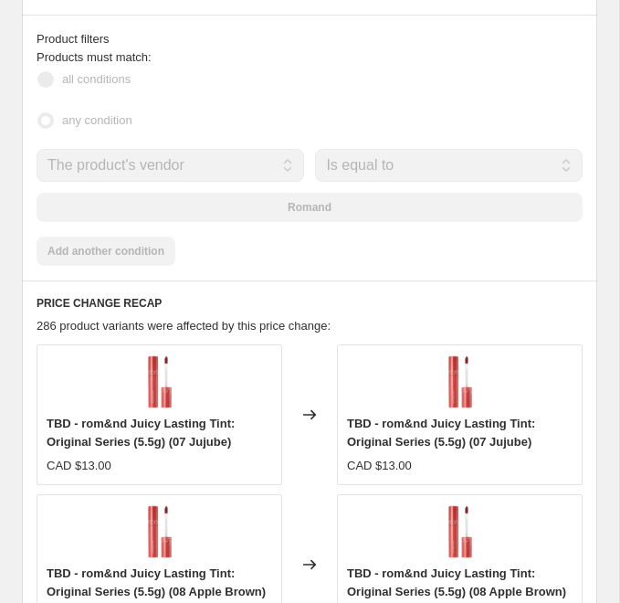
scroll to position [1381, 0]
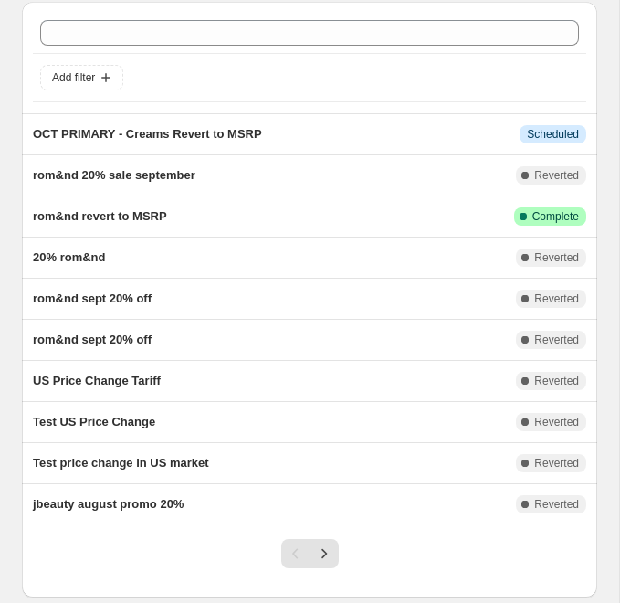
scroll to position [68, 0]
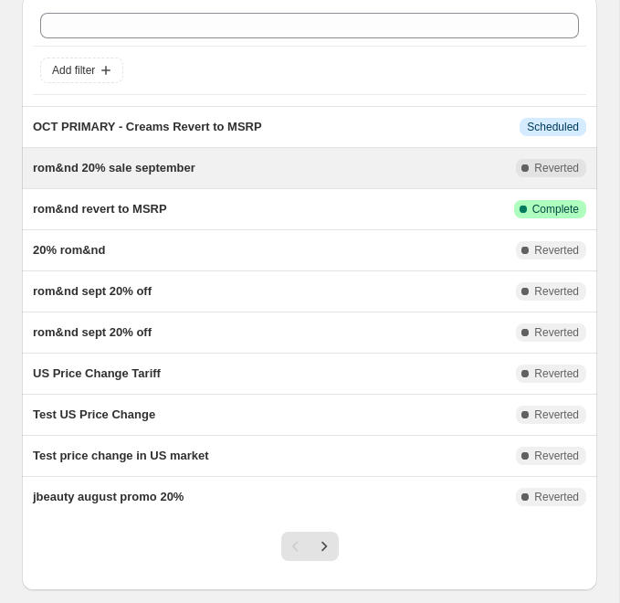
click at [175, 173] on span "rom&nd 20% sale september" at bounding box center [114, 168] width 163 height 14
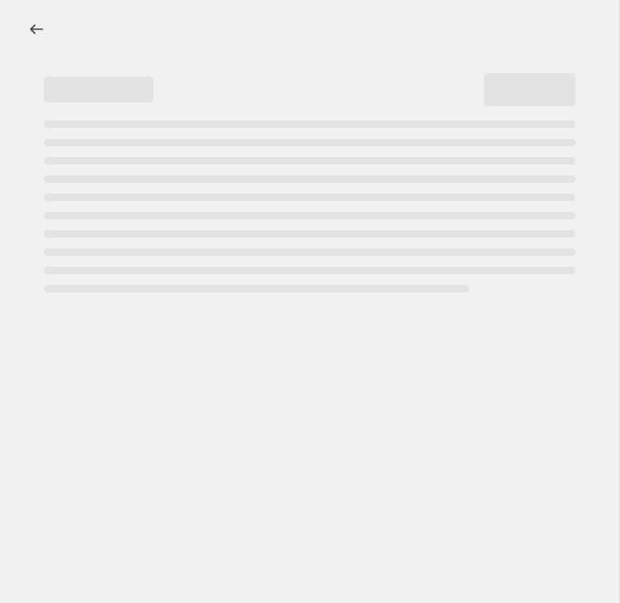
select select "percentage"
select select "vendor"
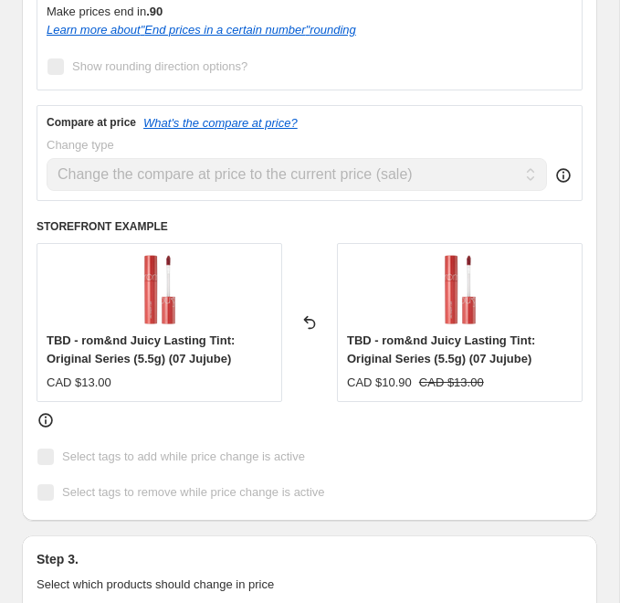
scroll to position [883, 0]
